Goal: Task Accomplishment & Management: Manage account settings

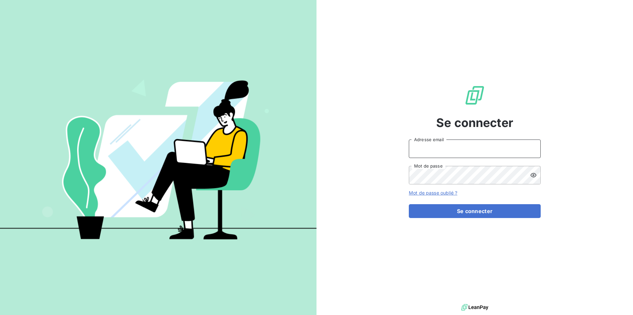
click at [420, 146] on input "Adresse email" at bounding box center [475, 148] width 132 height 18
type input "[EMAIL_ADDRESS][DOMAIN_NAME]"
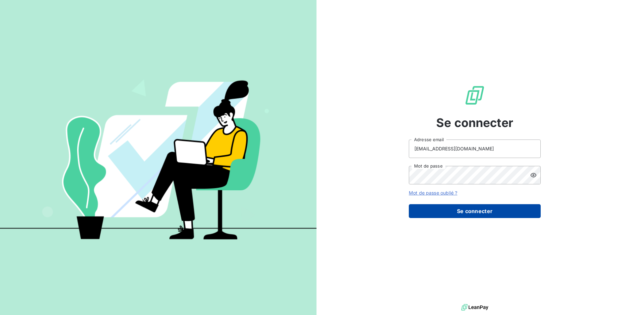
click at [485, 213] on button "Se connecter" at bounding box center [475, 211] width 132 height 14
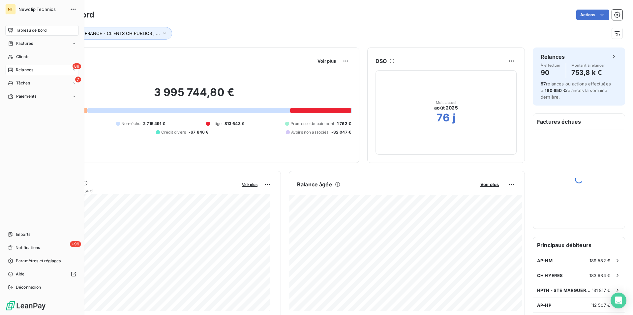
click at [22, 72] on span "Relances" at bounding box center [24, 70] width 17 height 6
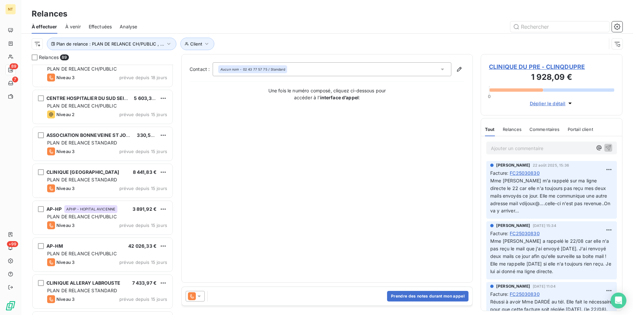
scroll to position [1278, 0]
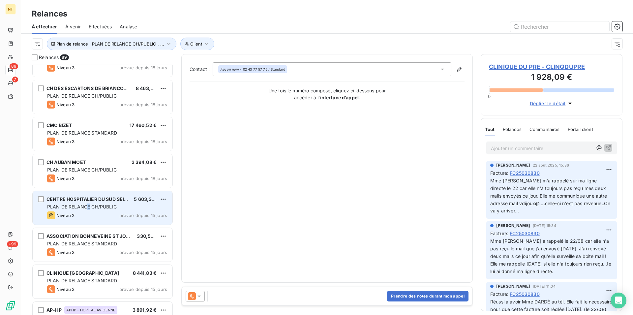
click at [88, 209] on span "PLAN DE RELANCE CH/PUBLIC" at bounding box center [82, 207] width 70 height 6
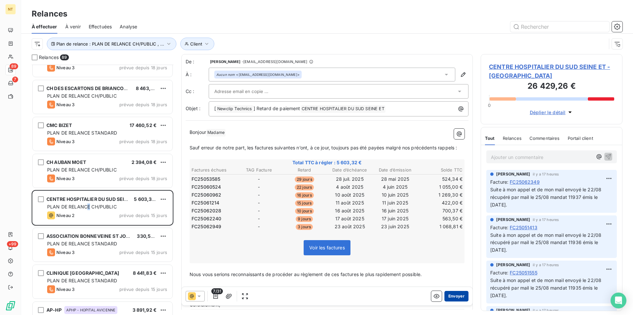
click at [454, 297] on button "Envoyer" at bounding box center [456, 296] width 24 height 11
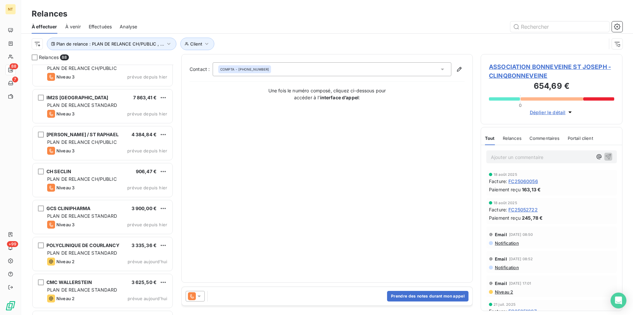
scroll to position [2993, 0]
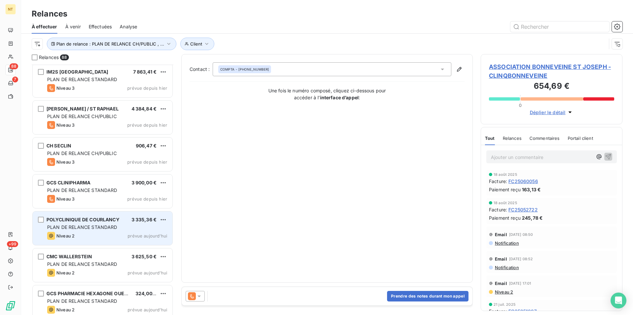
click at [104, 225] on span "PLAN DE RELANCE STANDARD" at bounding box center [82, 227] width 70 height 6
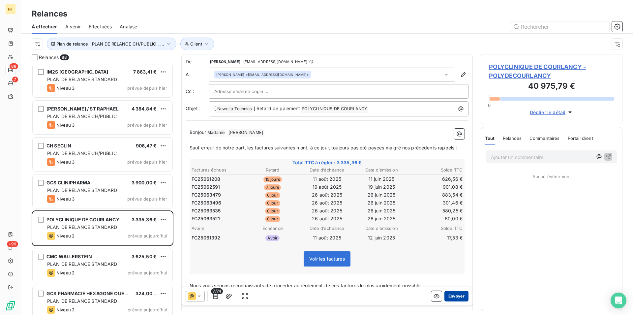
click at [448, 297] on button "Envoyer" at bounding box center [456, 296] width 24 height 11
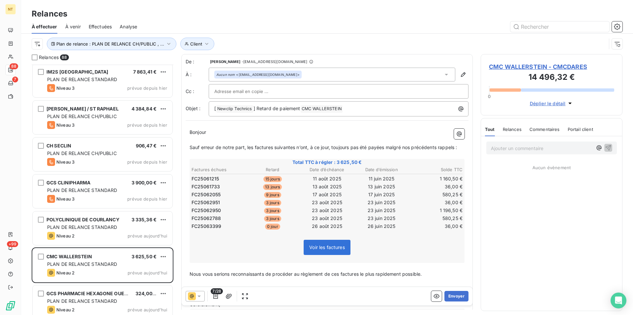
scroll to position [2962, 0]
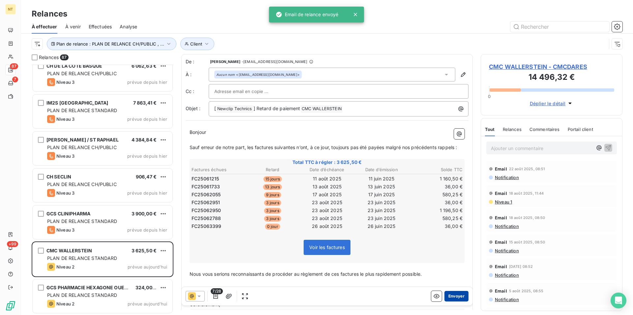
click at [451, 294] on button "Envoyer" at bounding box center [456, 296] width 24 height 11
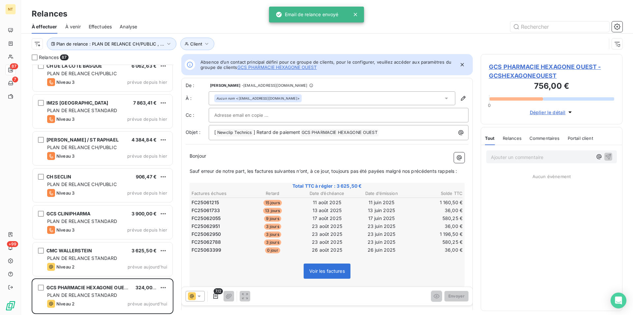
scroll to position [2925, 0]
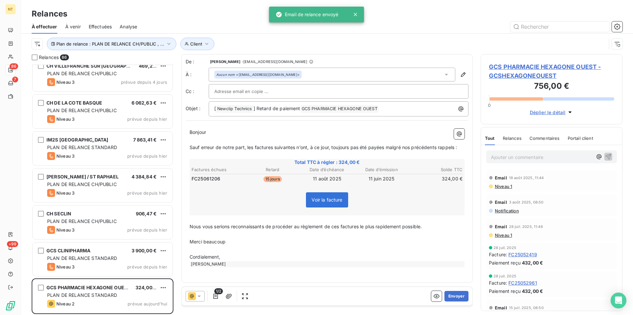
click at [451, 294] on button "Envoyer" at bounding box center [456, 296] width 24 height 11
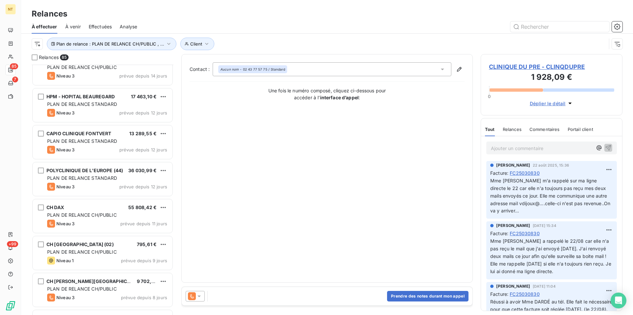
scroll to position [2115, 0]
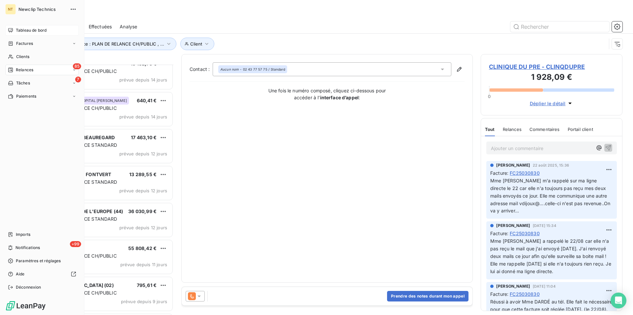
click at [29, 28] on span "Tableau de bord" at bounding box center [31, 30] width 31 height 6
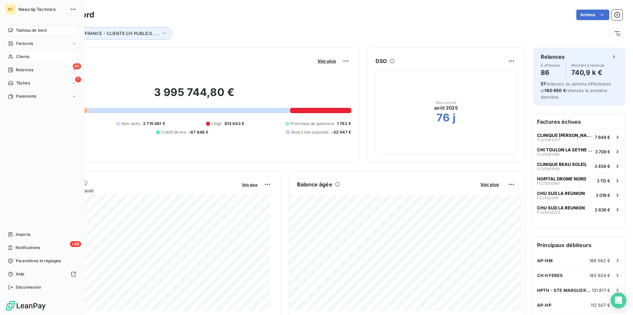
click at [27, 56] on span "Clients" at bounding box center [22, 57] width 13 height 6
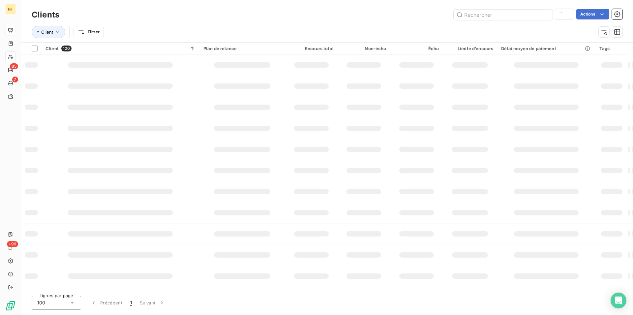
type input "yerres"
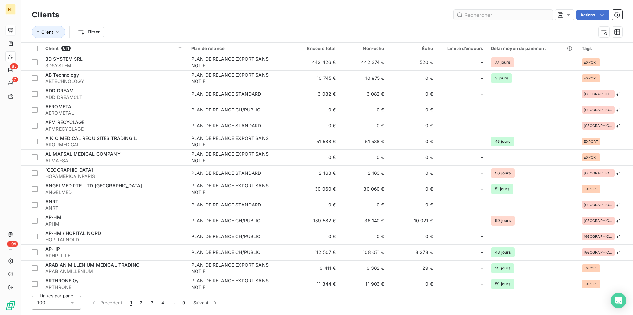
click at [466, 13] on input "text" at bounding box center [503, 15] width 99 height 11
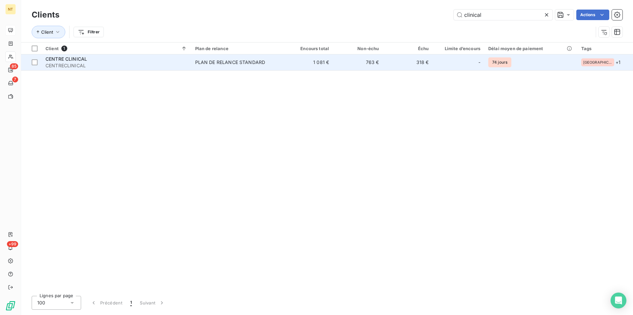
type input "clinical"
click at [213, 65] on div "PLAN DE RELANCE STANDARD" at bounding box center [230, 62] width 70 height 7
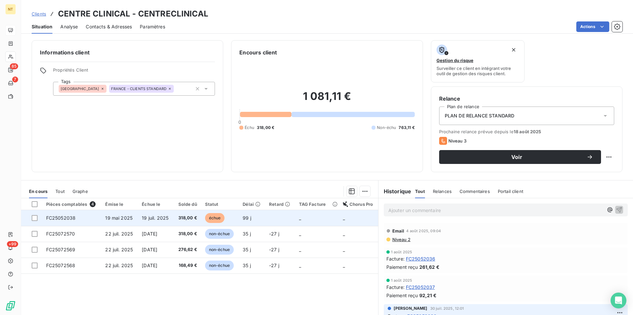
click at [71, 218] on span "FC25052038" at bounding box center [61, 218] width 30 height 6
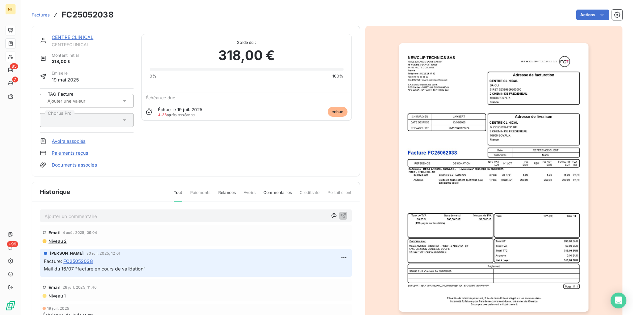
click at [77, 38] on link "CENTRE CLINICAL" at bounding box center [73, 37] width 42 height 6
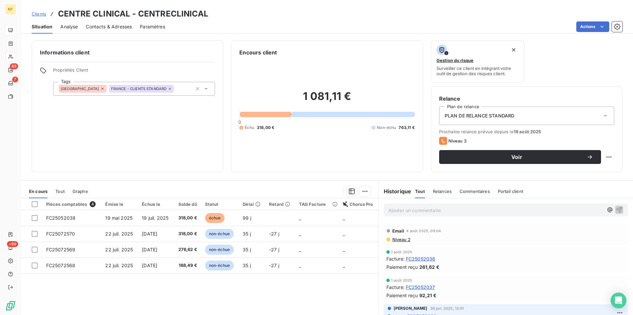
click at [110, 25] on span "Contacts & Adresses" at bounding box center [109, 26] width 46 height 7
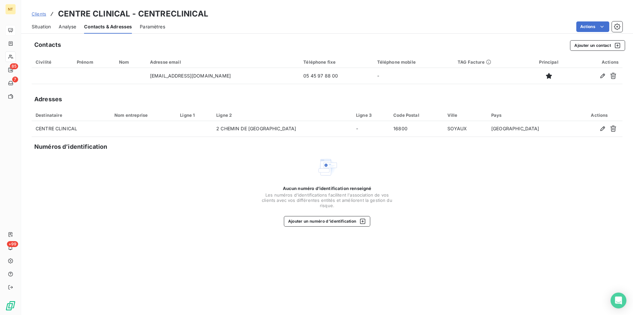
click at [40, 29] on span "Situation" at bounding box center [41, 26] width 19 height 7
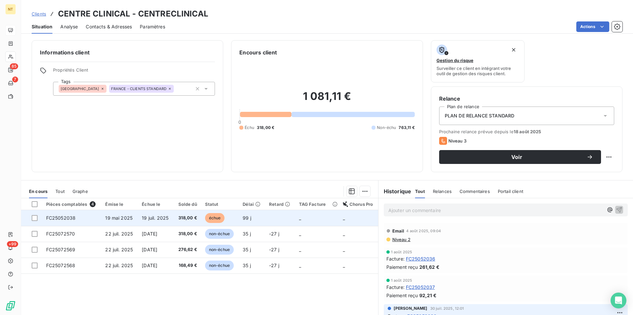
click at [66, 216] on span "FC25052038" at bounding box center [61, 218] width 30 height 6
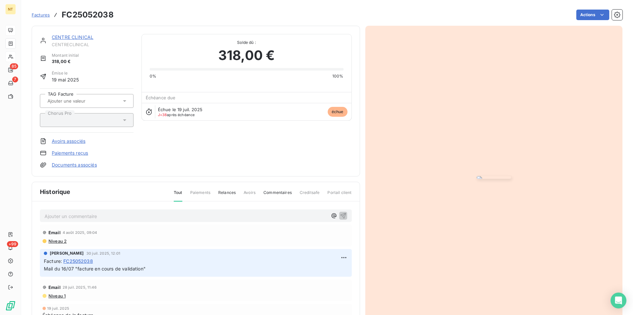
click at [64, 212] on p "Ajouter un commentaire ﻿" at bounding box center [186, 216] width 283 height 8
click at [52, 214] on p "Ajouter un commentaire ﻿" at bounding box center [186, 216] width 283 height 8
click at [122, 216] on p "Retour de mail ELSAN le 26/08 "" at bounding box center [186, 216] width 283 height 8
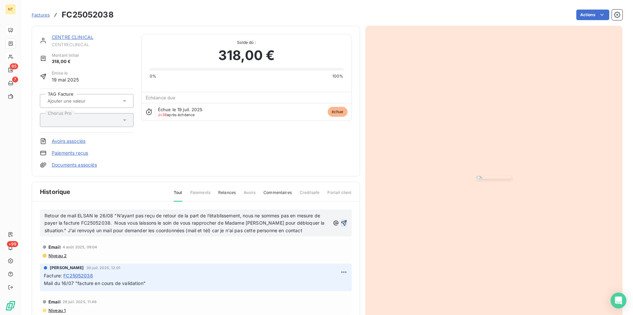
click at [341, 222] on icon "button" at bounding box center [344, 223] width 6 height 6
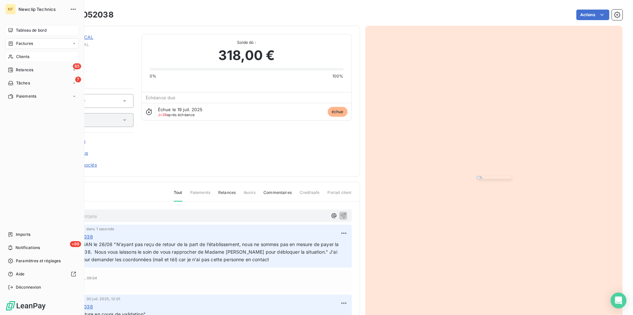
click at [21, 58] on span "Clients" at bounding box center [22, 57] width 13 height 6
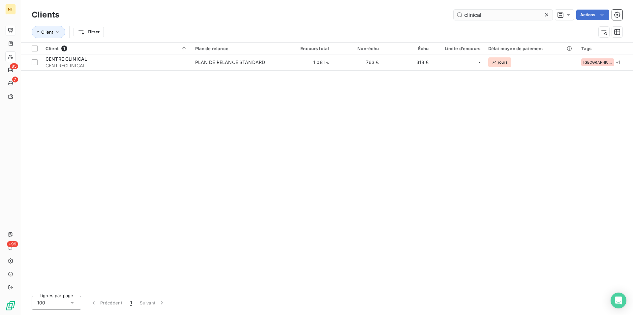
drag, startPoint x: 490, startPoint y: 12, endPoint x: 461, endPoint y: 18, distance: 29.0
click at [461, 18] on input "clinical" at bounding box center [503, 15] width 99 height 11
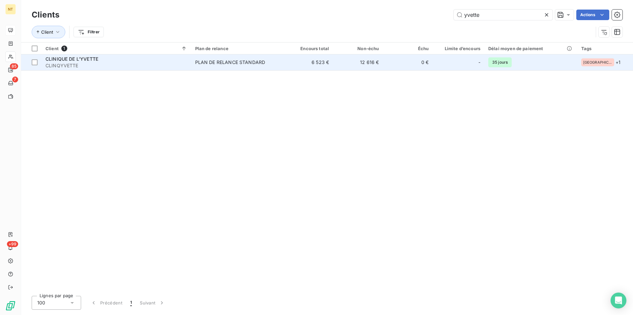
type input "yvette"
click at [99, 65] on span "CLINQYVETTE" at bounding box center [116, 65] width 142 height 7
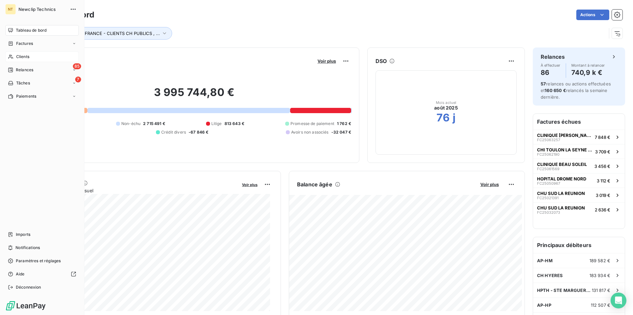
click at [21, 55] on span "Clients" at bounding box center [22, 57] width 13 height 6
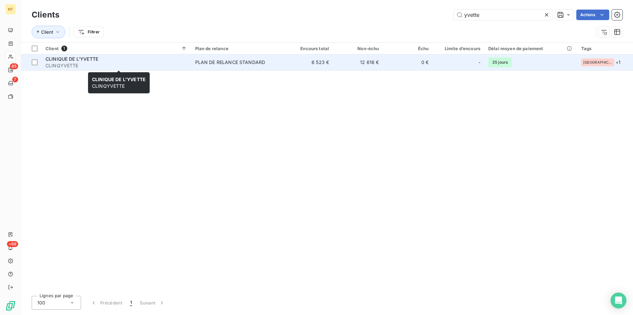
type input "yvette"
click at [71, 64] on span "CLINQYVETTE" at bounding box center [116, 65] width 142 height 7
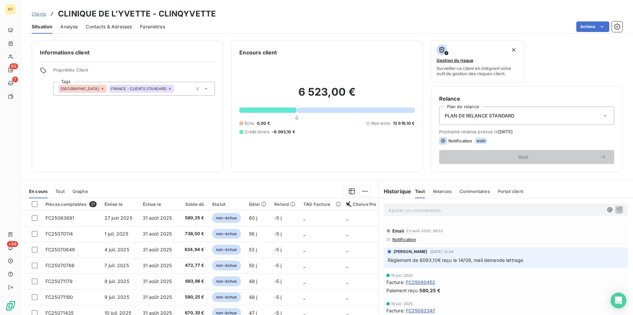
click at [388, 209] on p "Ajouter un commentaire ﻿" at bounding box center [495, 210] width 215 height 8
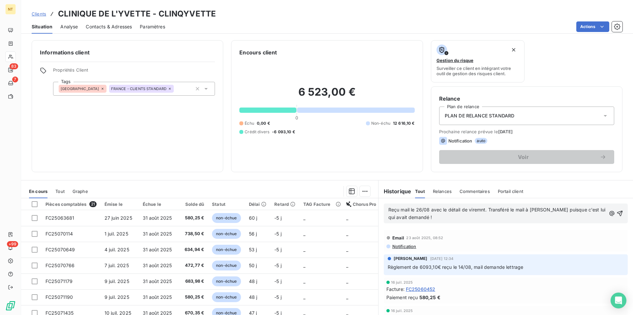
click at [477, 210] on span "Reçu mail le 26/08 avec le détail de viremnt. Transféré le mail à [PERSON_NAME]…" at bounding box center [497, 213] width 219 height 13
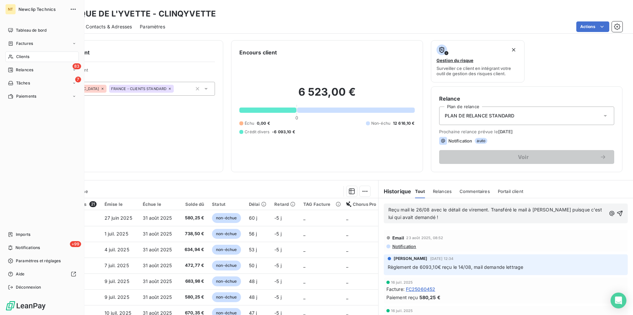
click at [27, 58] on span "Clients" at bounding box center [22, 57] width 13 height 6
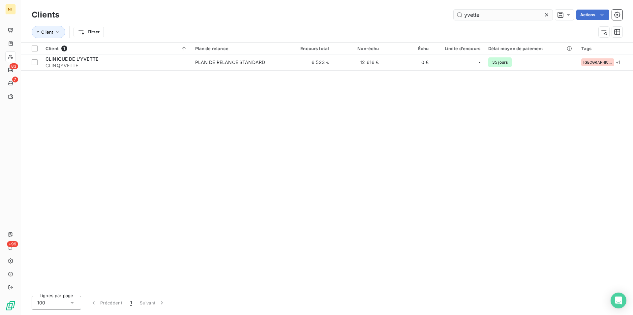
drag, startPoint x: 484, startPoint y: 14, endPoint x: 460, endPoint y: 15, distance: 24.8
click at [460, 15] on input "yvette" at bounding box center [503, 15] width 99 height 11
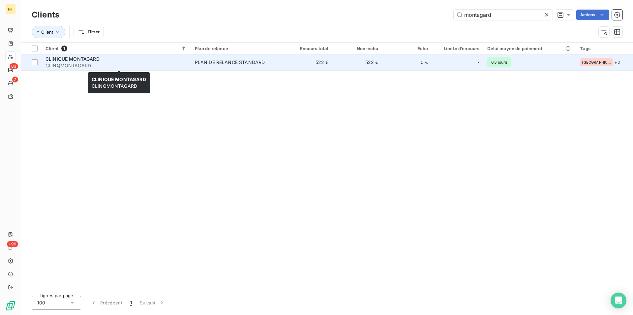
type input "montagard"
click at [87, 63] on span "CLINQMONTAGARD" at bounding box center [115, 65] width 141 height 7
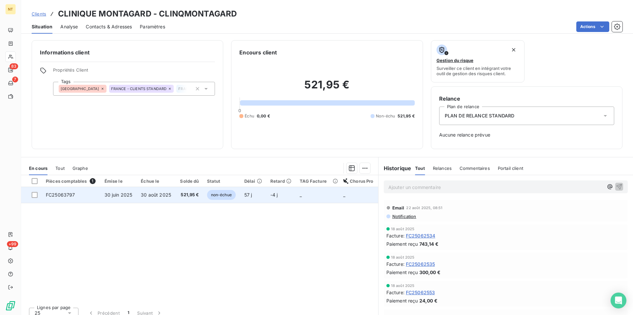
click at [128, 194] on span "30 juin 2025" at bounding box center [118, 195] width 28 height 6
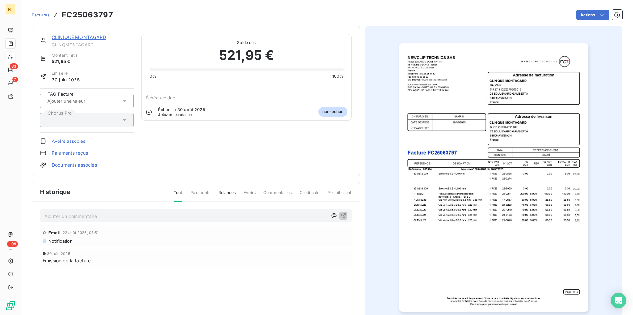
click at [80, 216] on p "Ajouter un commentaire ﻿" at bounding box center [186, 216] width 283 height 8
drag, startPoint x: 44, startPoint y: 215, endPoint x: 195, endPoint y: 219, distance: 151.0
click at [195, 219] on div "Mail du 26/08 "facture prête au paiement à échéance"" at bounding box center [196, 215] width 312 height 12
copy span "Mail du 26/08 "facture prête au paiement à échéance""
click at [342, 214] on icon "button" at bounding box center [343, 216] width 6 height 6
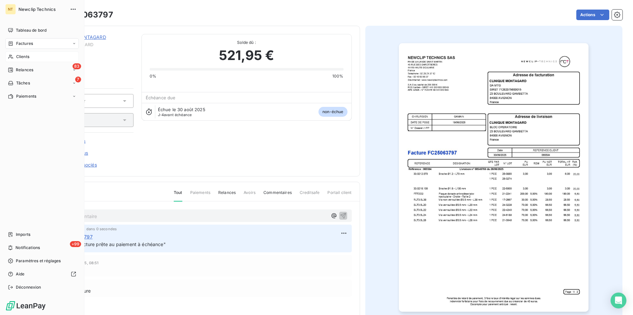
click at [26, 55] on span "Clients" at bounding box center [22, 57] width 13 height 6
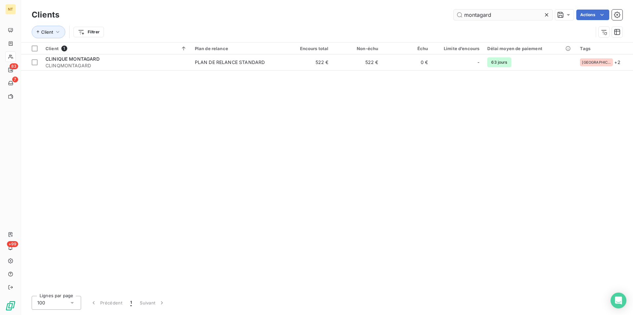
drag, startPoint x: 498, startPoint y: 13, endPoint x: 460, endPoint y: 20, distance: 38.9
click at [460, 20] on input "montagard" at bounding box center [503, 15] width 99 height 11
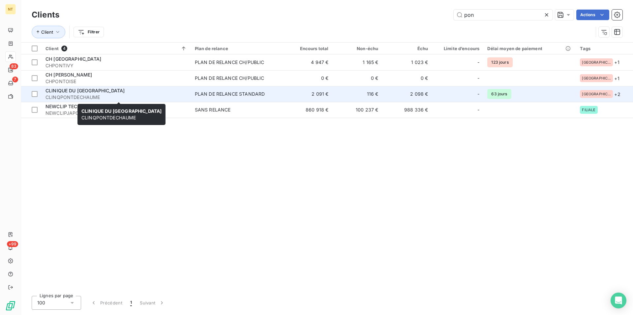
type input "pon"
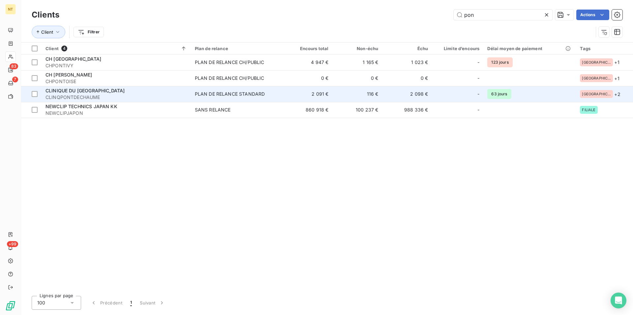
click at [101, 96] on span "CLINQPONTDECHAUME" at bounding box center [115, 97] width 141 height 7
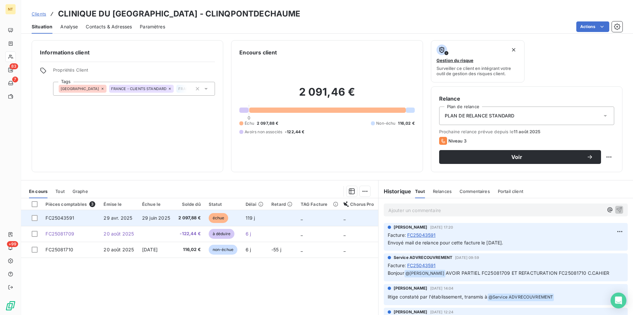
click at [115, 219] on span "29 avr. 2025" at bounding box center [118, 218] width 29 height 6
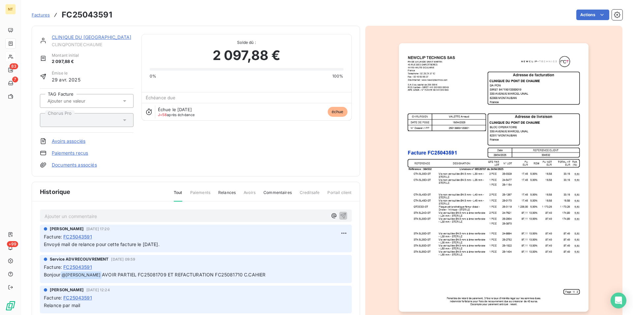
click at [77, 39] on link "CLINIQUE DU [GEOGRAPHIC_DATA]" at bounding box center [91, 37] width 79 height 6
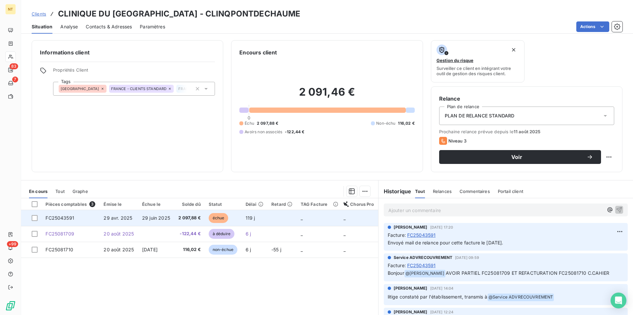
click at [123, 219] on span "29 avr. 2025" at bounding box center [118, 218] width 29 height 6
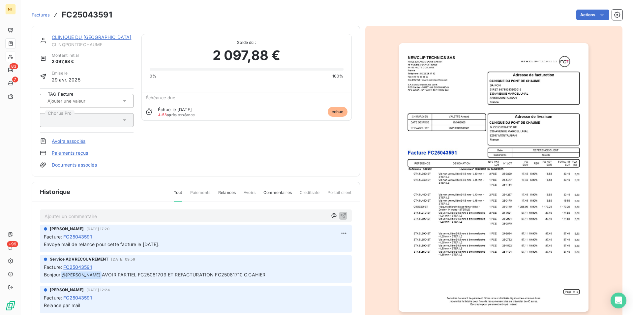
click at [448, 208] on img "button" at bounding box center [494, 177] width 190 height 268
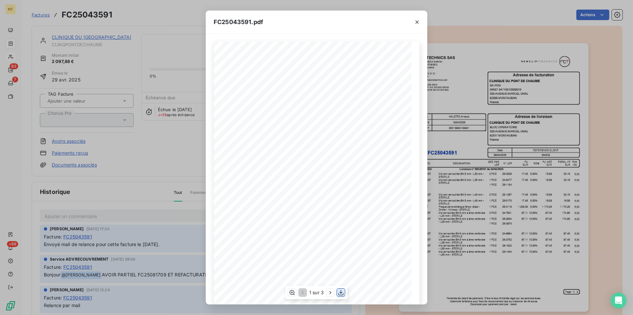
click at [340, 291] on icon "button" at bounding box center [341, 292] width 7 height 7
click at [415, 20] on icon "button" at bounding box center [417, 22] width 7 height 7
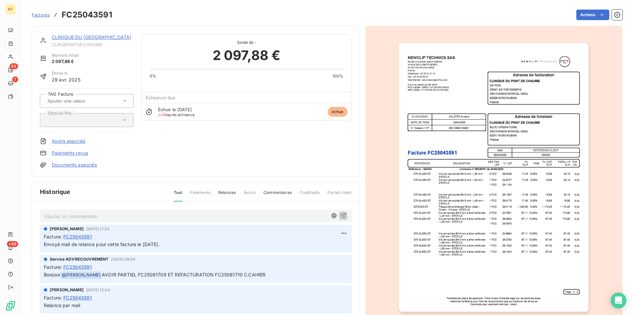
click at [99, 38] on link "CLINIQUE DU [GEOGRAPHIC_DATA]" at bounding box center [91, 37] width 79 height 6
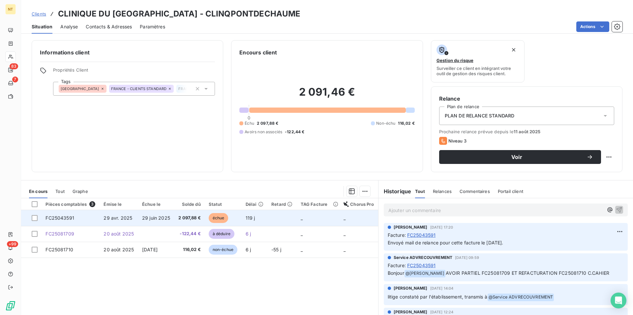
click at [121, 218] on span "29 avr. 2025" at bounding box center [118, 218] width 29 height 6
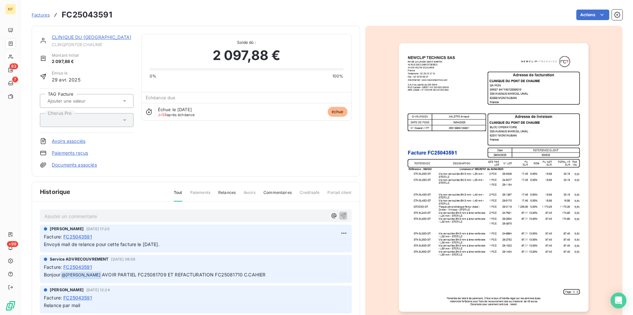
click at [68, 215] on p "Ajouter un commentaire ﻿" at bounding box center [186, 216] width 283 height 8
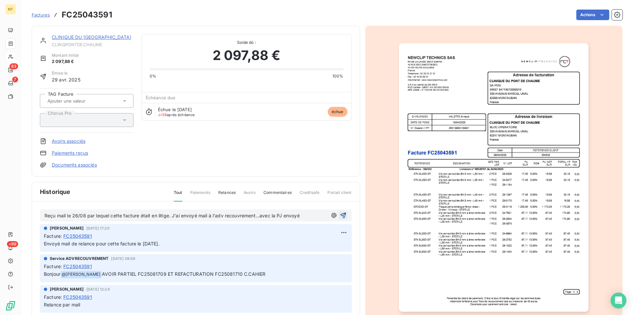
click at [340, 215] on icon "button" at bounding box center [343, 215] width 7 height 7
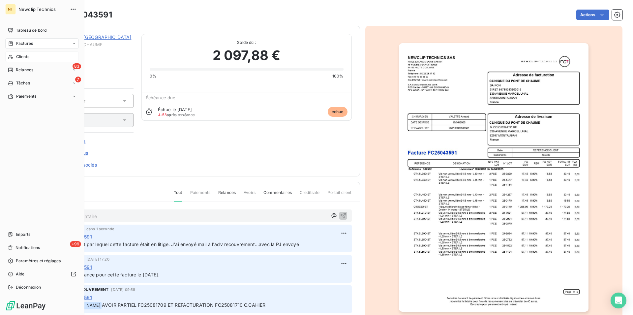
click at [27, 55] on span "Clients" at bounding box center [22, 57] width 13 height 6
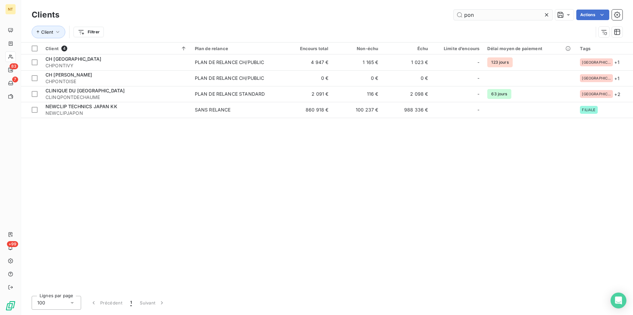
drag, startPoint x: 477, startPoint y: 15, endPoint x: 457, endPoint y: 16, distance: 20.5
click at [457, 16] on input "pon" at bounding box center [503, 15] width 99 height 11
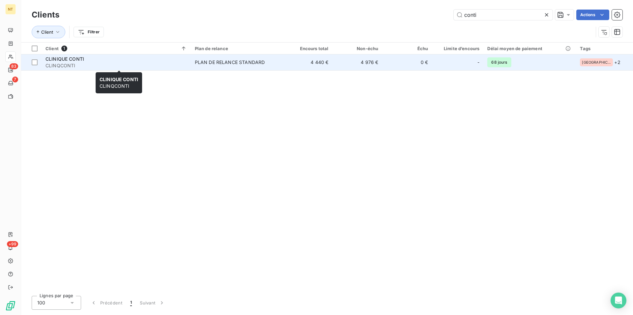
type input "conti"
click at [83, 62] on span "CLINQCONTI" at bounding box center [115, 65] width 141 height 7
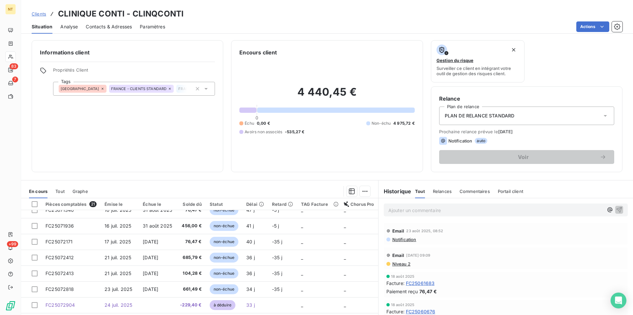
scroll to position [101, 0]
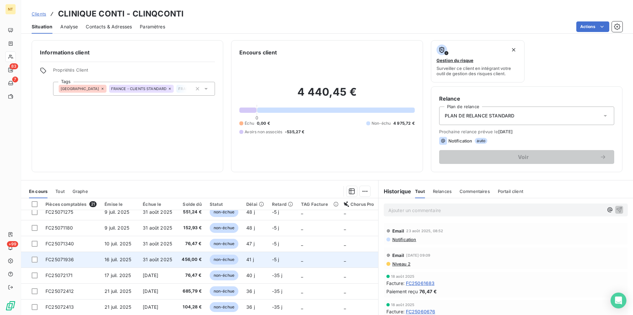
click at [73, 259] on span "FC25071936" at bounding box center [59, 259] width 29 height 6
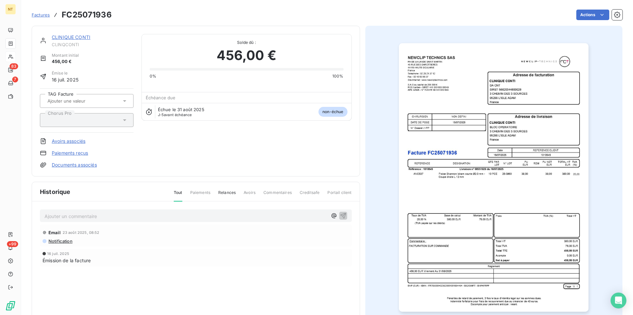
click at [75, 215] on p "Ajouter un commentaire ﻿" at bounding box center [186, 216] width 283 height 8
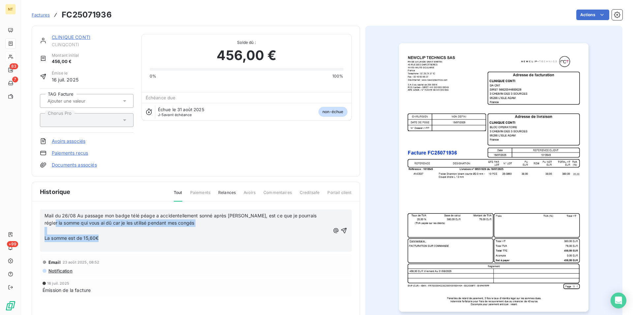
drag, startPoint x: 100, startPoint y: 237, endPoint x: 37, endPoint y: 220, distance: 65.0
click at [37, 220] on div "Mail du 26/08 Au passage mon badge télé péage a accidentellement sonné après [P…" at bounding box center [196, 261] width 328 height 121
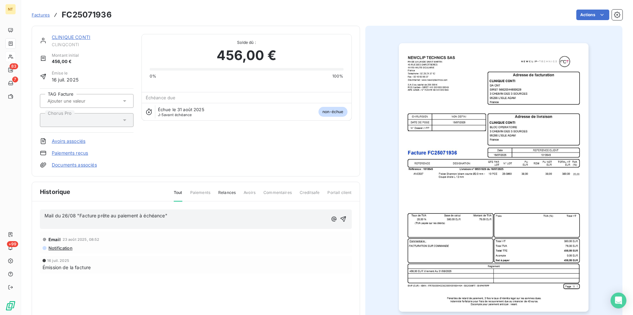
click at [50, 224] on p at bounding box center [186, 223] width 283 height 8
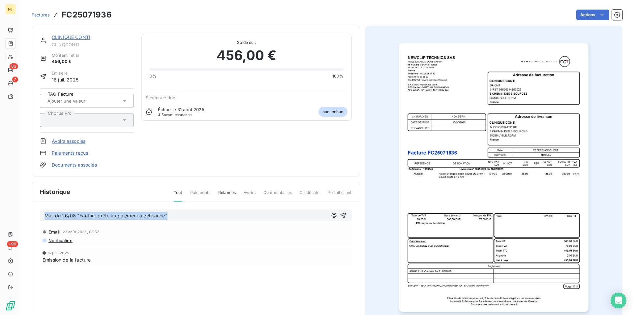
drag, startPoint x: 44, startPoint y: 215, endPoint x: 180, endPoint y: 217, distance: 135.8
click at [180, 217] on div "Mail du 26/08 "Facture prête au paiement à échéance"" at bounding box center [196, 215] width 312 height 12
copy span "Mail du 26/08 "Facture prête au paiement à échéance""
click at [340, 214] on icon "button" at bounding box center [343, 216] width 6 height 6
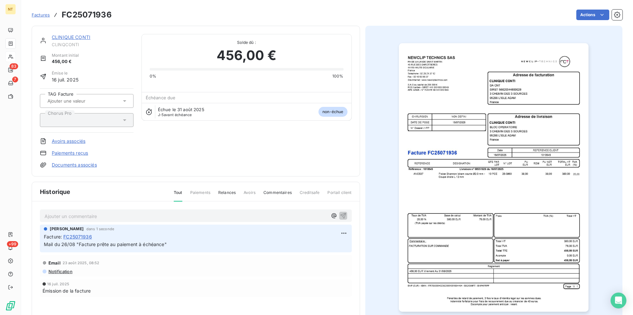
click at [72, 36] on link "CLINIQUE CONTI" at bounding box center [71, 37] width 39 height 6
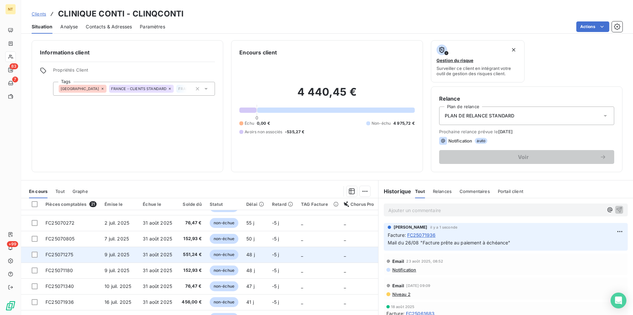
scroll to position [101, 0]
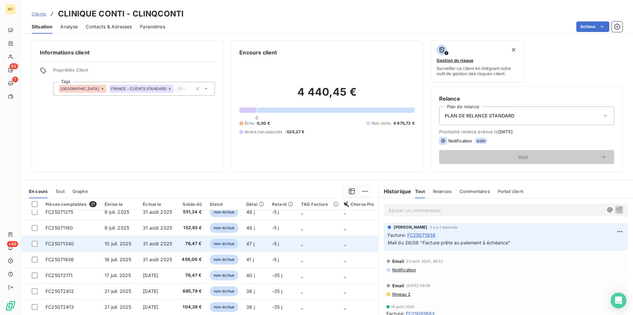
click at [75, 243] on td "FC25071340" at bounding box center [71, 244] width 59 height 16
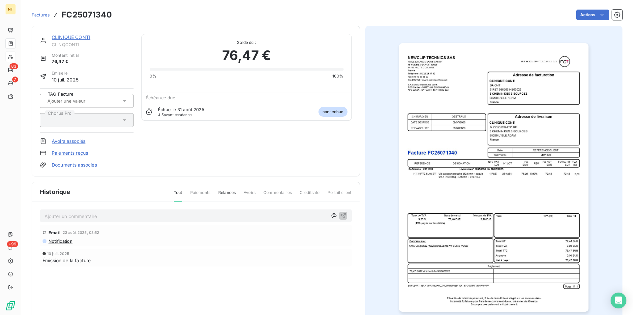
click at [89, 216] on p "Ajouter un commentaire ﻿" at bounding box center [186, 216] width 283 height 8
click at [340, 213] on icon "button" at bounding box center [343, 215] width 7 height 7
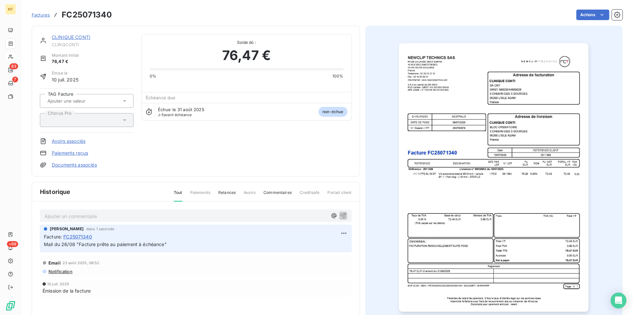
click at [71, 39] on link "CLINIQUE CONTI" at bounding box center [71, 37] width 39 height 6
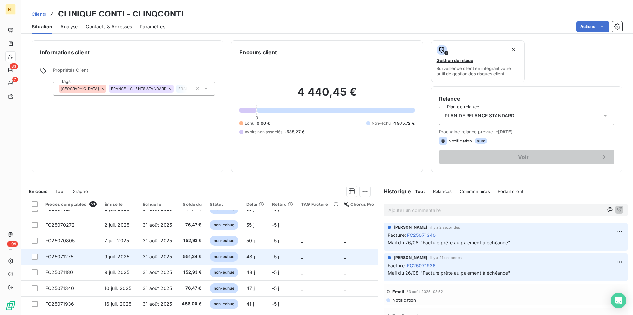
scroll to position [67, 0]
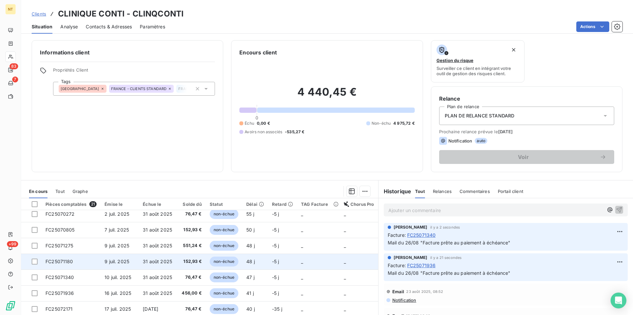
click at [75, 262] on td "FC25071180" at bounding box center [71, 261] width 59 height 16
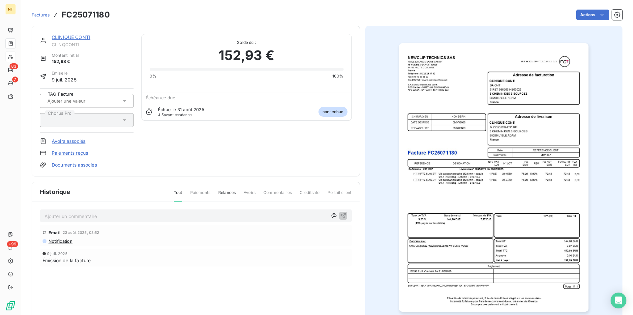
click at [73, 213] on p "Ajouter un commentaire ﻿" at bounding box center [186, 216] width 283 height 8
click at [342, 214] on icon "button" at bounding box center [343, 215] width 7 height 7
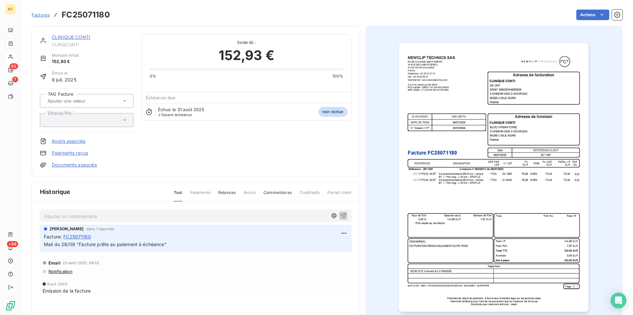
click at [69, 38] on link "CLINIQUE CONTI" at bounding box center [71, 37] width 39 height 6
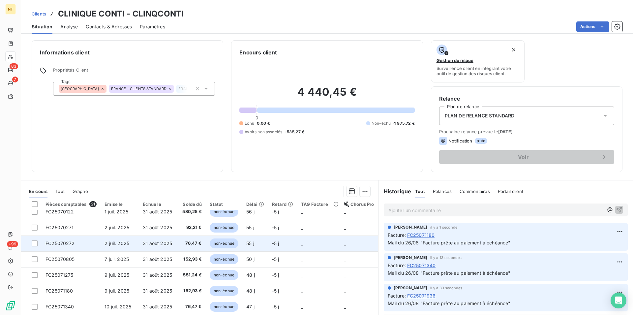
scroll to position [67, 0]
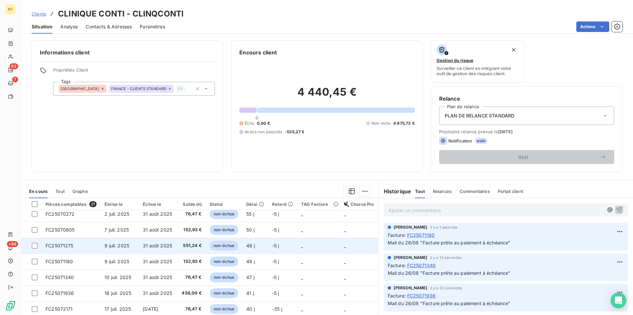
click at [71, 245] on span "FC25071275" at bounding box center [59, 246] width 28 height 6
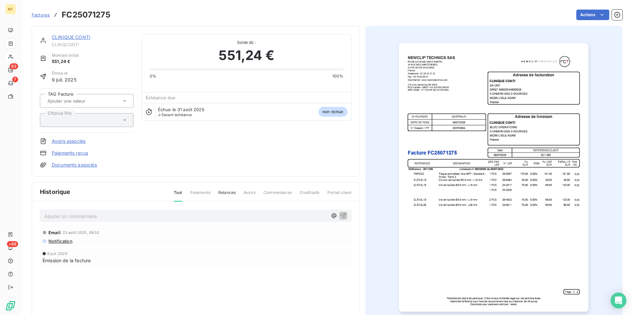
click at [75, 214] on p "Ajouter un commentaire ﻿" at bounding box center [186, 216] width 283 height 8
click at [340, 214] on icon "button" at bounding box center [343, 215] width 7 height 7
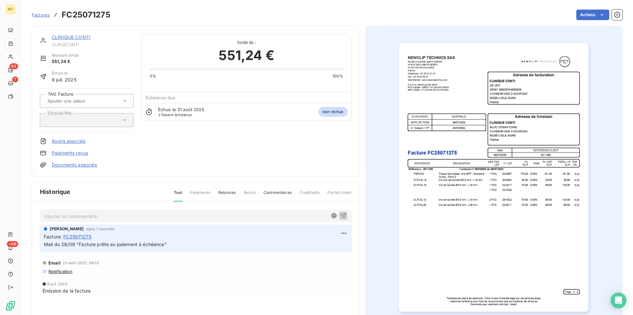
click at [67, 38] on link "CLINIQUE CONTI" at bounding box center [71, 37] width 39 height 6
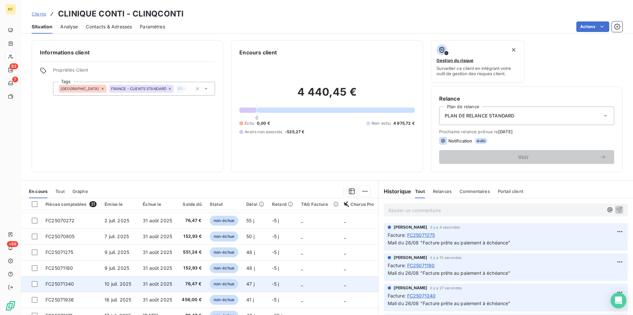
scroll to position [67, 0]
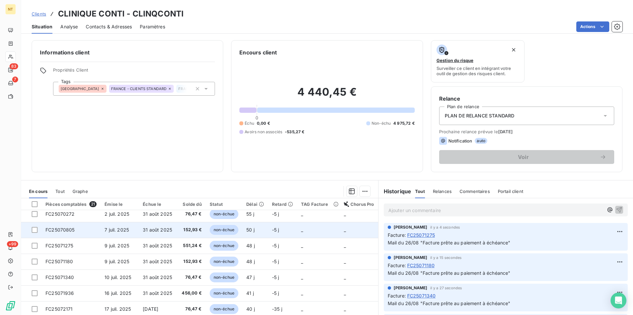
click at [74, 228] on span "FC25070805" at bounding box center [59, 230] width 29 height 6
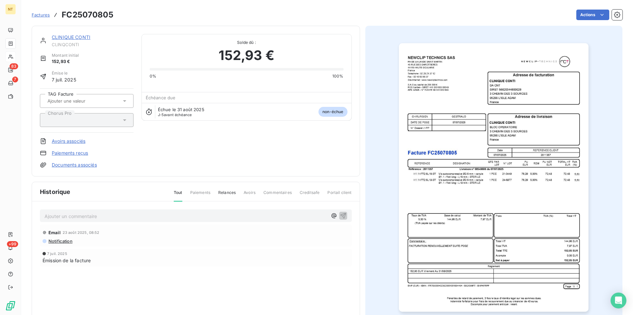
click at [65, 217] on p "Ajouter un commentaire ﻿" at bounding box center [186, 216] width 283 height 8
click at [341, 215] on icon "button" at bounding box center [343, 216] width 6 height 6
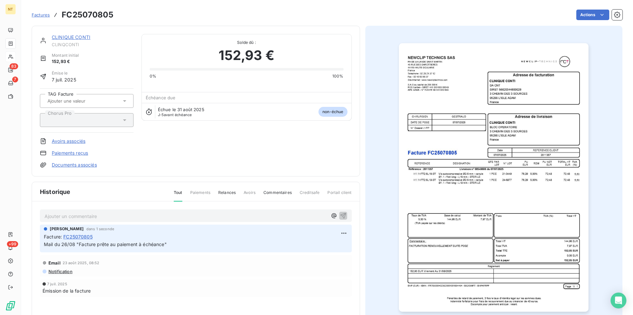
click at [67, 37] on link "CLINIQUE CONTI" at bounding box center [71, 37] width 39 height 6
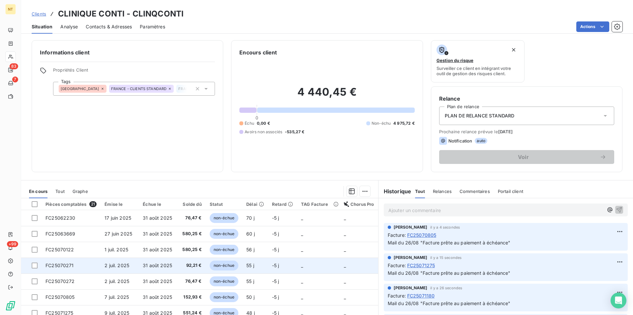
scroll to position [34, 0]
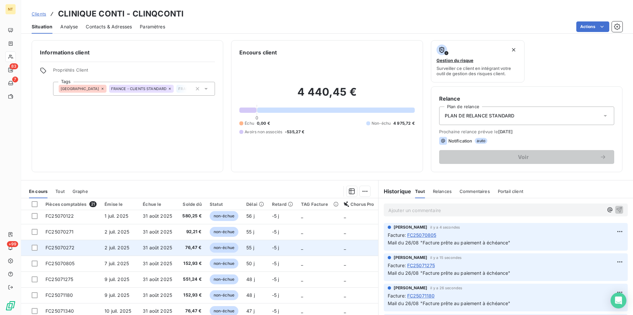
click at [70, 245] on span "FC25070272" at bounding box center [59, 248] width 29 height 6
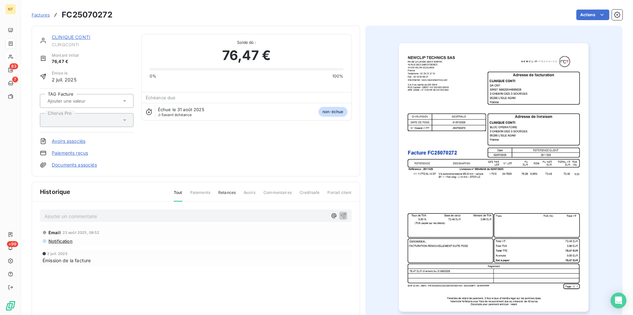
click at [72, 214] on p "Ajouter un commentaire ﻿" at bounding box center [186, 216] width 283 height 8
click at [342, 215] on icon "button" at bounding box center [343, 216] width 6 height 6
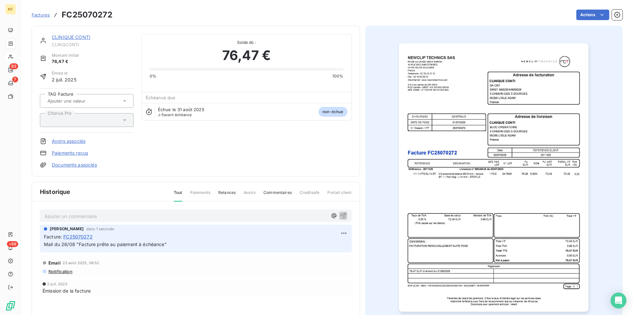
click at [68, 37] on link "CLINIQUE CONTI" at bounding box center [71, 37] width 39 height 6
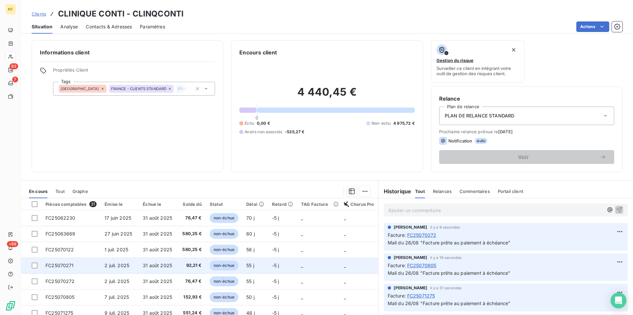
click at [76, 267] on td "FC25070271" at bounding box center [71, 265] width 59 height 16
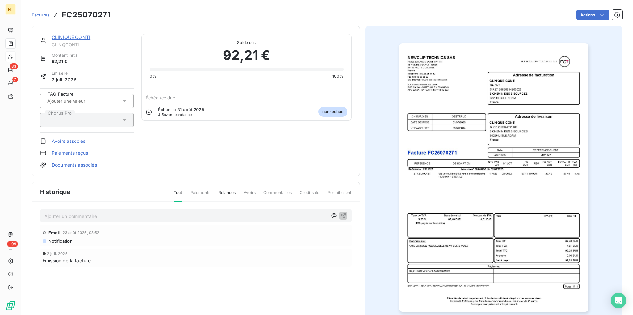
click at [92, 216] on p "Ajouter un commentaire ﻿" at bounding box center [186, 216] width 283 height 8
click at [341, 213] on icon "button" at bounding box center [343, 216] width 6 height 6
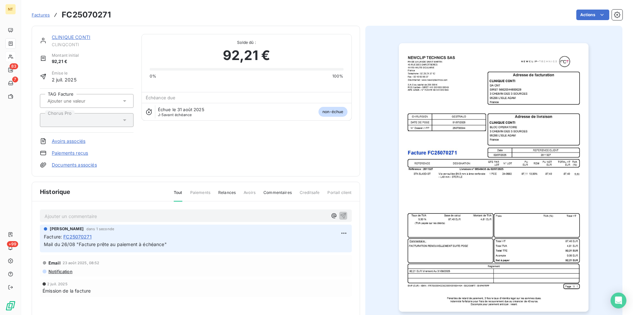
click at [69, 37] on link "CLINIQUE CONTI" at bounding box center [71, 37] width 39 height 6
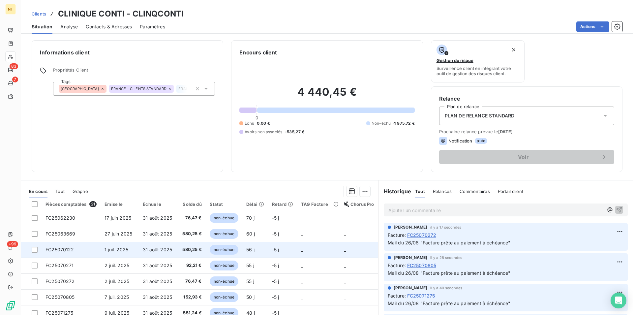
click at [78, 251] on td "FC25070122" at bounding box center [71, 250] width 59 height 16
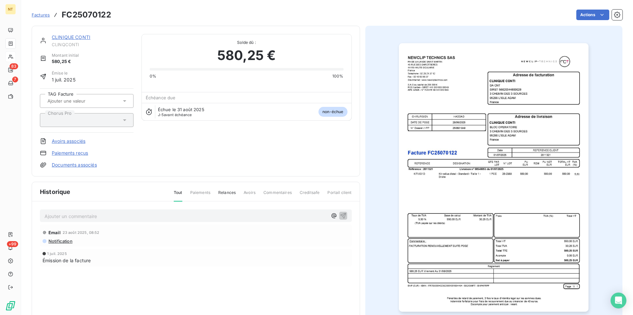
click at [78, 216] on p "Ajouter un commentaire ﻿" at bounding box center [186, 216] width 283 height 8
click at [340, 214] on icon "button" at bounding box center [343, 216] width 6 height 6
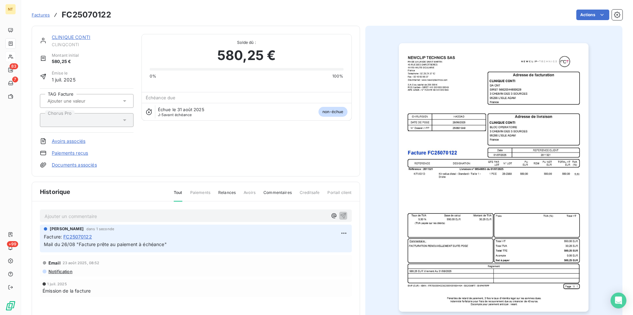
click at [76, 39] on link "CLINIQUE CONTI" at bounding box center [71, 37] width 39 height 6
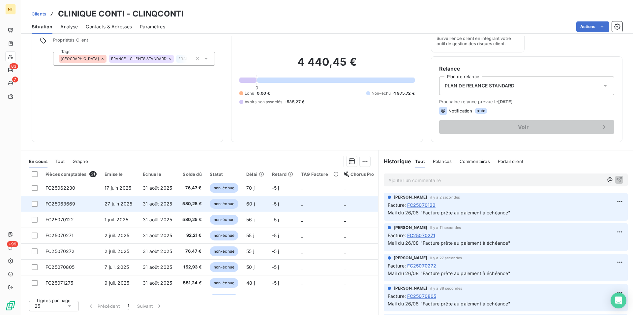
click at [75, 201] on span "FC25063669" at bounding box center [60, 204] width 30 height 6
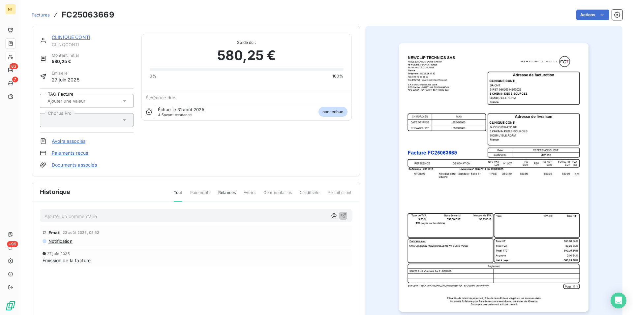
click at [78, 214] on p "Ajouter un commentaire ﻿" at bounding box center [186, 216] width 283 height 8
click at [340, 216] on icon "button" at bounding box center [343, 216] width 6 height 6
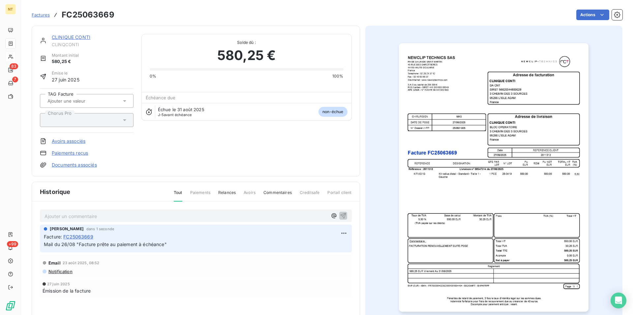
click at [76, 38] on link "CLINIQUE CONTI" at bounding box center [71, 37] width 39 height 6
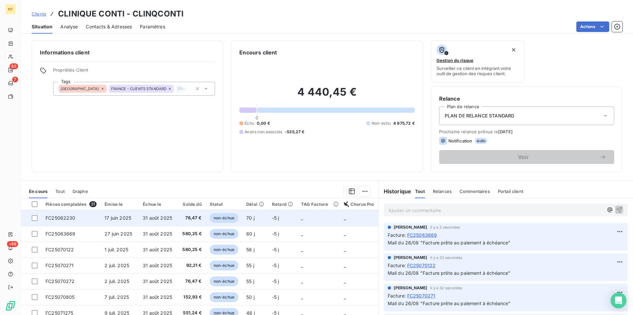
click at [72, 216] on span "FC25062230" at bounding box center [60, 218] width 30 height 6
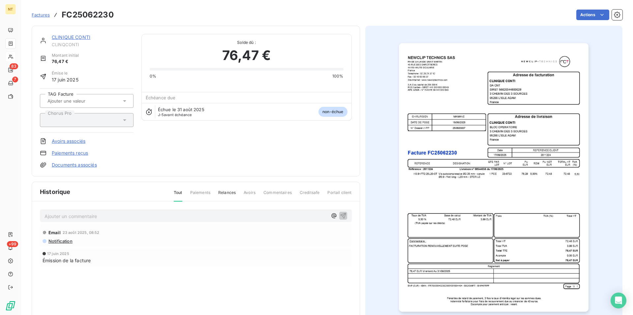
click at [75, 217] on p "Ajouter un commentaire ﻿" at bounding box center [186, 216] width 283 height 8
click at [342, 215] on icon "button" at bounding box center [343, 215] width 7 height 7
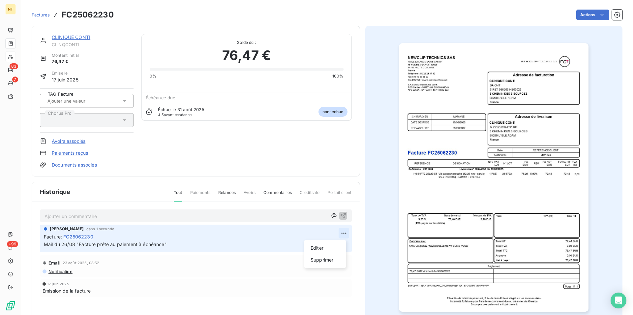
click at [343, 231] on html "NT 83 7 +99 Factures FC25062230 Actions CLINIQUE CONTI CLINQCONTI Montant initi…" at bounding box center [316, 157] width 633 height 315
click at [313, 248] on div "Editer" at bounding box center [325, 248] width 37 height 11
drag, startPoint x: 164, startPoint y: 245, endPoint x: 95, endPoint y: 243, distance: 68.6
click at [95, 243] on span "Mail du 26/08 "Facture prête au paiement à échéance"" at bounding box center [105, 244] width 123 height 6
click at [341, 241] on icon "button" at bounding box center [344, 244] width 7 height 7
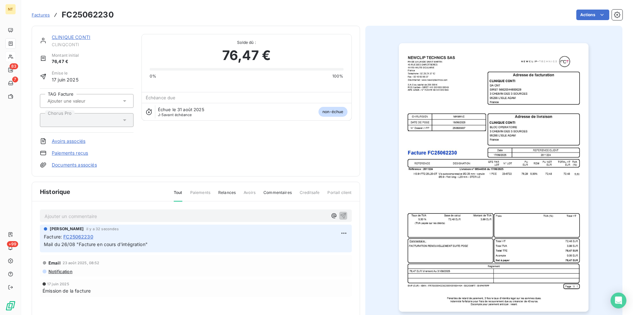
click at [76, 36] on link "CLINIQUE CONTI" at bounding box center [71, 37] width 39 height 6
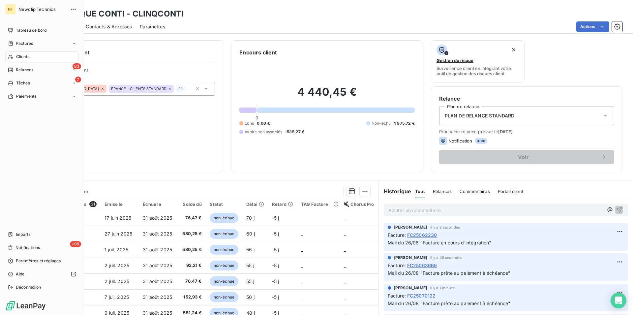
click at [23, 56] on span "Clients" at bounding box center [22, 57] width 13 height 6
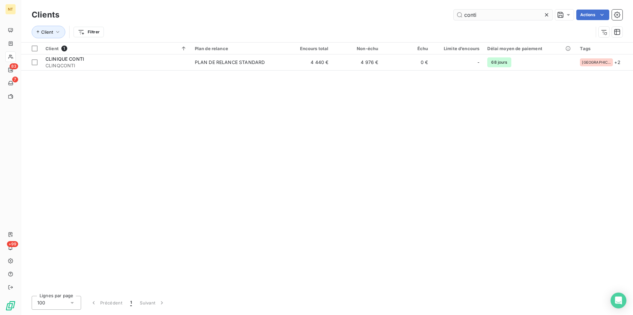
drag, startPoint x: 480, startPoint y: 13, endPoint x: 459, endPoint y: 12, distance: 21.1
click at [459, 12] on input "conti" at bounding box center [503, 15] width 99 height 11
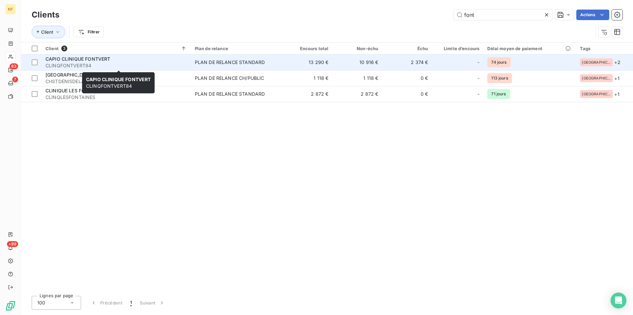
type input "font"
click at [72, 62] on span "CAPIO CLINIQUE FONTVERT" at bounding box center [77, 59] width 65 height 6
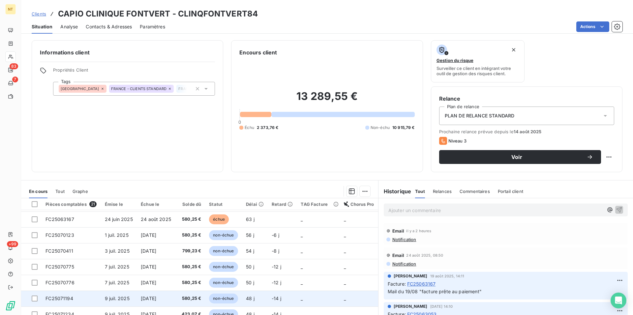
scroll to position [34, 0]
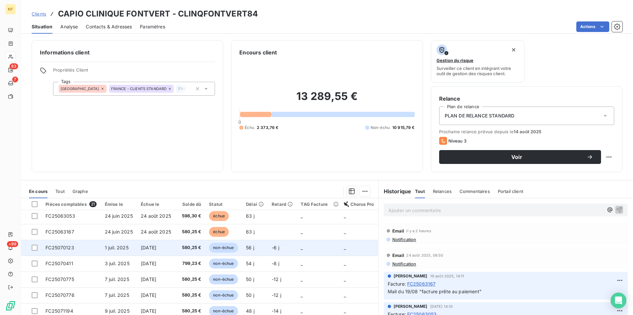
click at [70, 247] on span "FC25070123" at bounding box center [59, 248] width 29 height 6
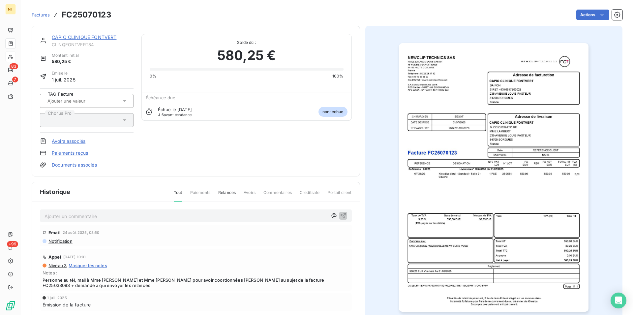
click at [55, 215] on p "Ajouter un commentaire ﻿" at bounding box center [186, 216] width 283 height 8
click at [341, 214] on icon "button" at bounding box center [343, 216] width 6 height 6
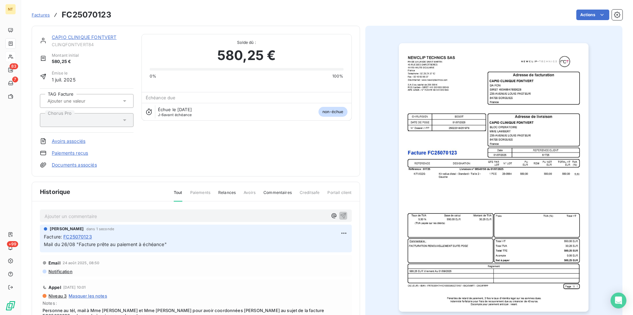
click at [92, 36] on link "CAPIO CLINIQUE FONTVERT" at bounding box center [84, 37] width 65 height 6
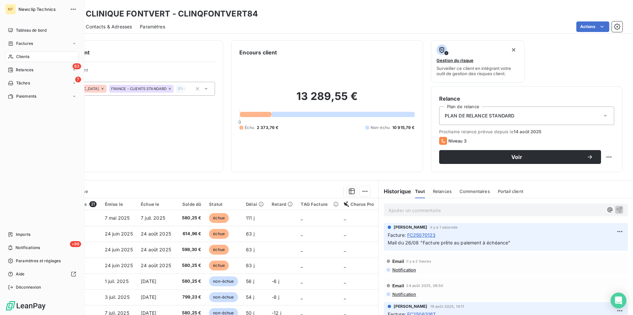
drag, startPoint x: 30, startPoint y: 58, endPoint x: 47, endPoint y: 62, distance: 17.9
click at [30, 58] on div "Clients" at bounding box center [42, 56] width 74 height 11
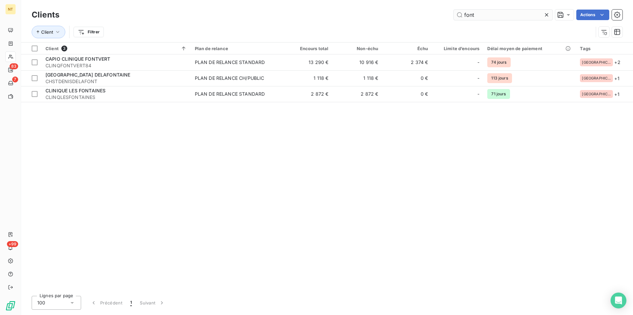
drag, startPoint x: 475, startPoint y: 15, endPoint x: 462, endPoint y: 14, distance: 12.9
click at [462, 14] on input "font" at bounding box center [503, 15] width 99 height 11
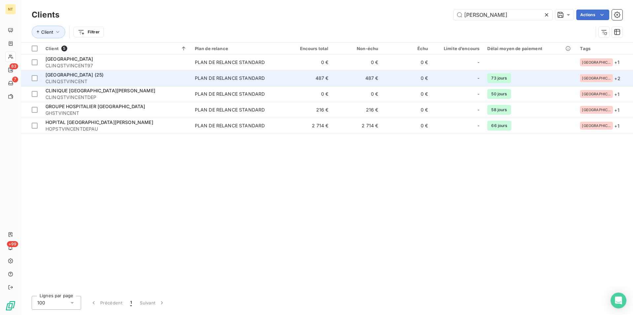
type input "[PERSON_NAME]"
click at [101, 76] on span "[GEOGRAPHIC_DATA] (25)" at bounding box center [74, 75] width 58 height 6
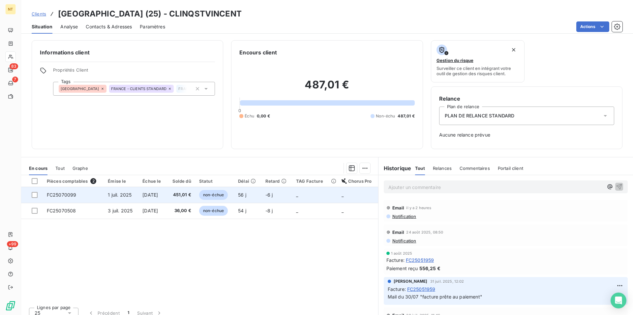
click at [80, 191] on td "FC25070099" at bounding box center [73, 195] width 61 height 16
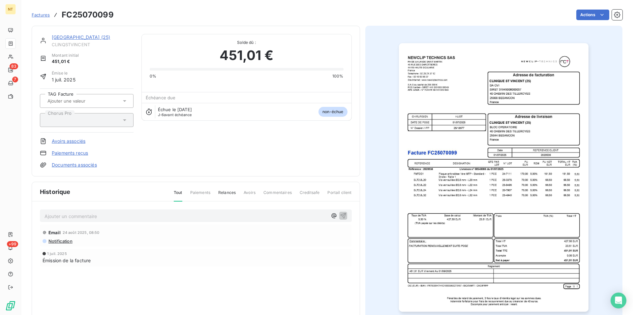
click at [74, 216] on p "Ajouter un commentaire ﻿" at bounding box center [186, 216] width 283 height 8
click at [340, 214] on icon "button" at bounding box center [343, 216] width 6 height 6
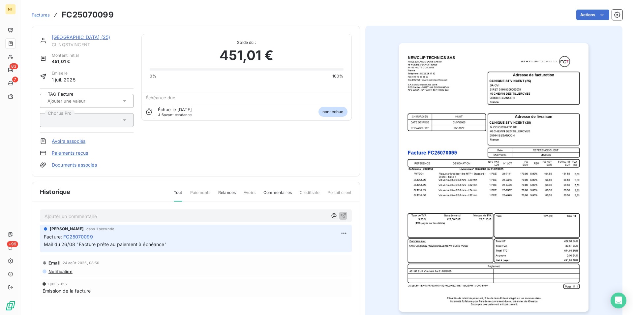
click at [87, 39] on link "[GEOGRAPHIC_DATA] (25)" at bounding box center [81, 37] width 58 height 6
